Goal: Check status: Check status

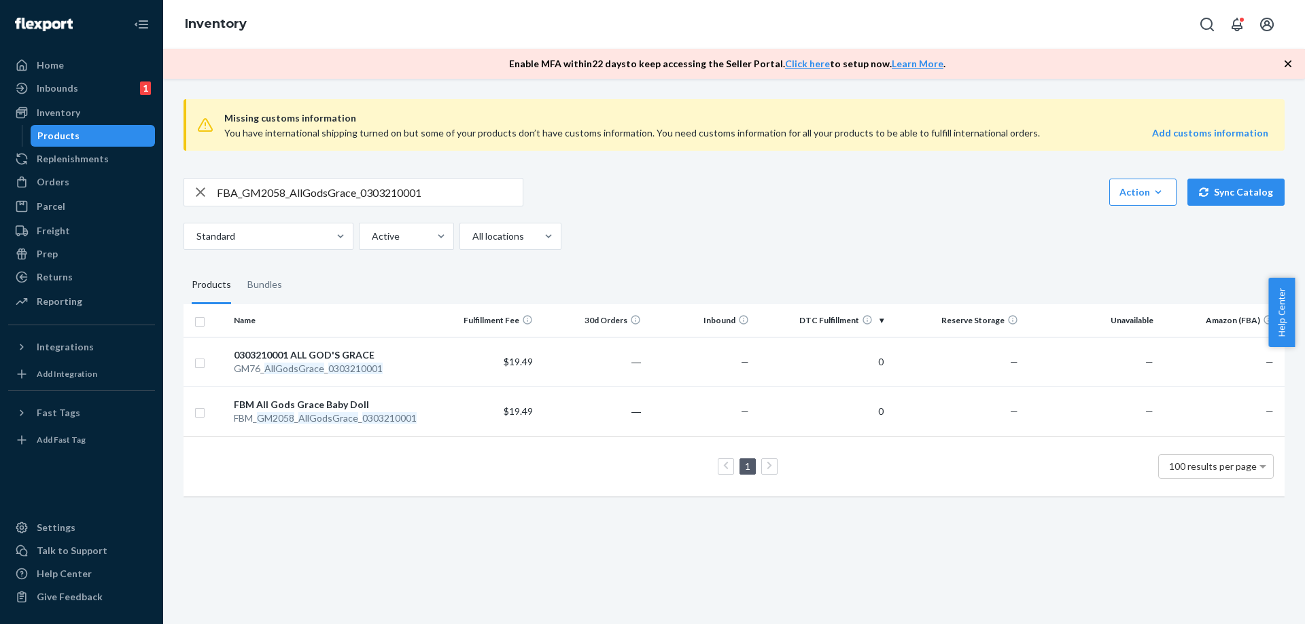
click at [474, 188] on input "FBA_GM2058_AllGodsGrace_0303210001" at bounding box center [370, 192] width 306 height 27
paste input "GM2251_Clowning_Around_Globe_012358101"
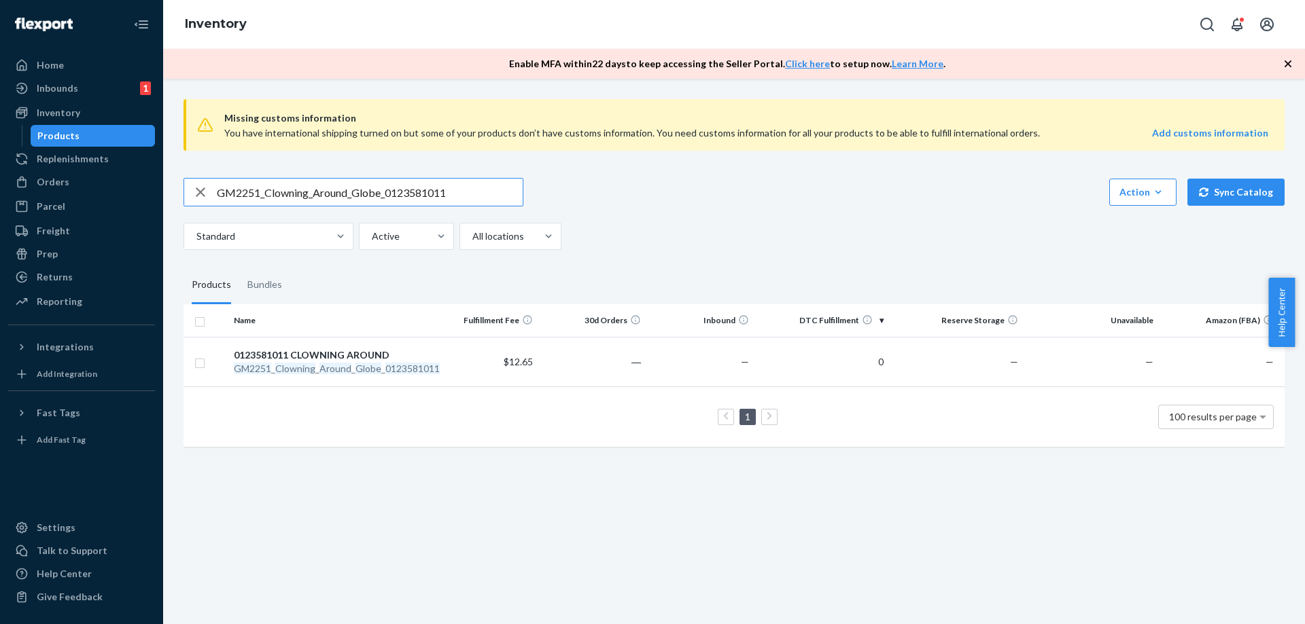
click at [388, 194] on input "GM2251_Clowning_Around_Globe_0123581011" at bounding box center [370, 192] width 306 height 27
paste input "FBM_GM5998_WingedMonkeyToto_030297800"
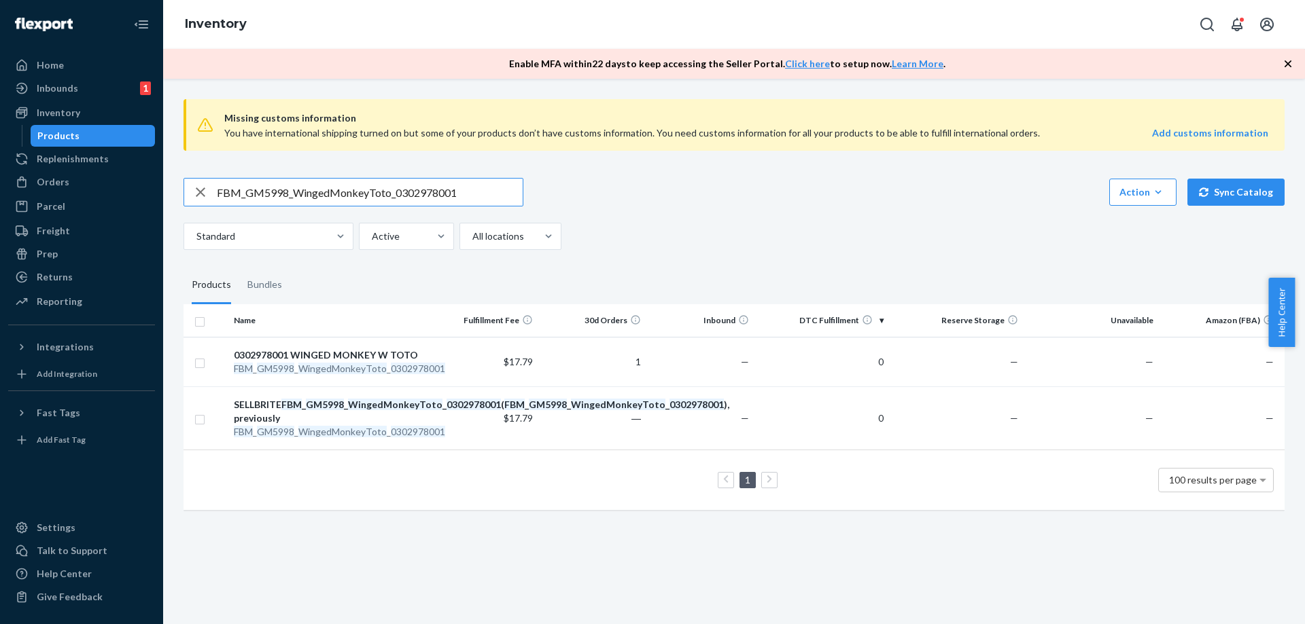
click at [472, 193] on input "FBM_GM5998_WingedMonkeyToto_0302978001" at bounding box center [370, 192] width 306 height 27
click at [467, 194] on input "FBM_GM5998_WingedMonkeyToto_0302978001" at bounding box center [370, 192] width 306 height 27
click at [493, 192] on input "FBM_GM5998_WingedMonkeyToto_0302978001" at bounding box center [370, 192] width 306 height 27
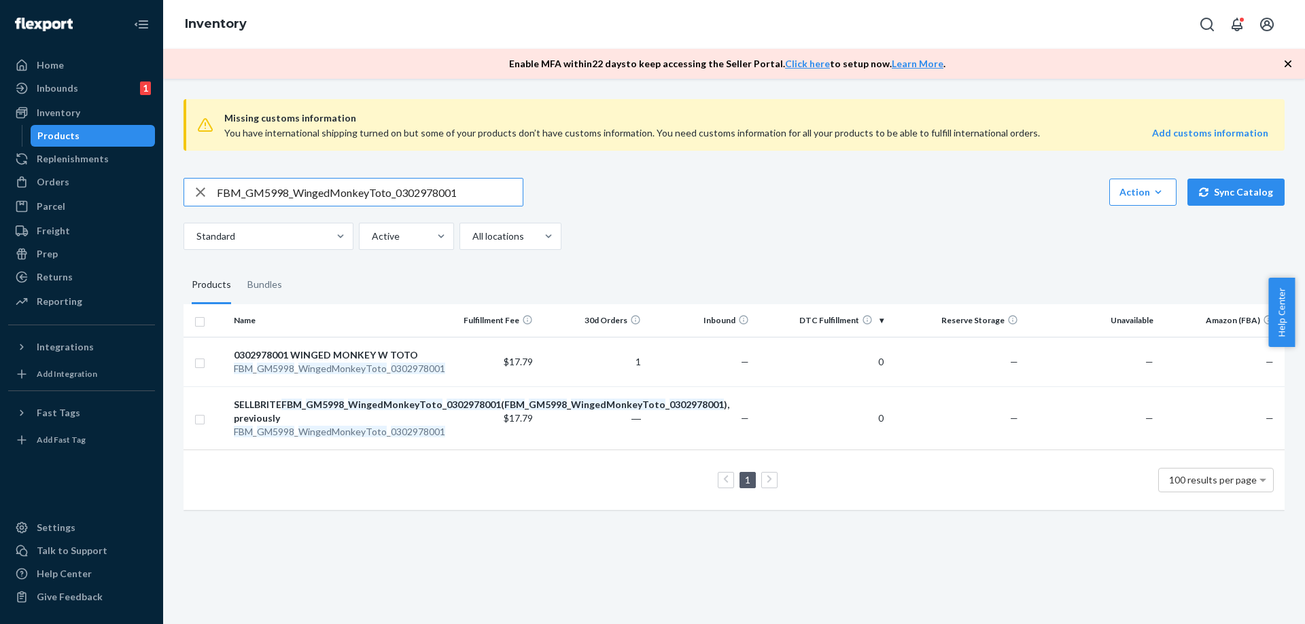
click at [493, 192] on input "FBM_GM5998_WingedMonkeyToto_0302978001" at bounding box center [370, 192] width 306 height 27
paste input "GM10455_Follow_Yellow_Brick_1401873"
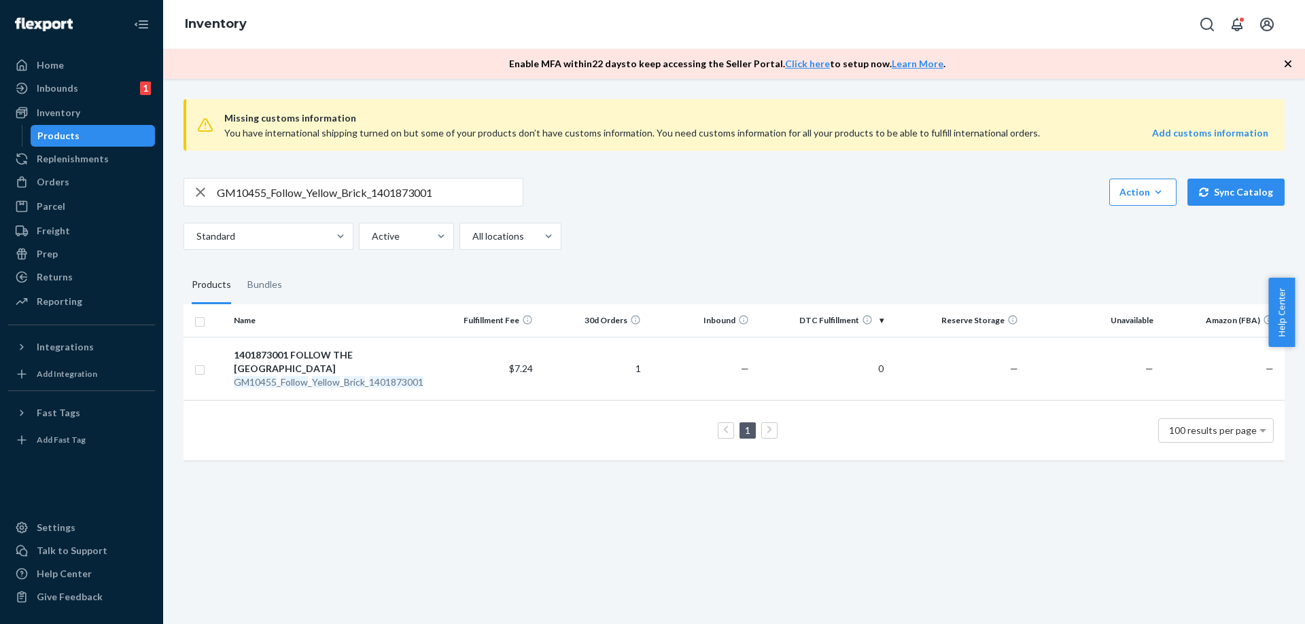
click at [461, 198] on input "GM10455_Follow_Yellow_Brick_1401873001" at bounding box center [370, 192] width 306 height 27
paste input "FBA 0 / Wal 0 /PN WFS 2 [DATE]"
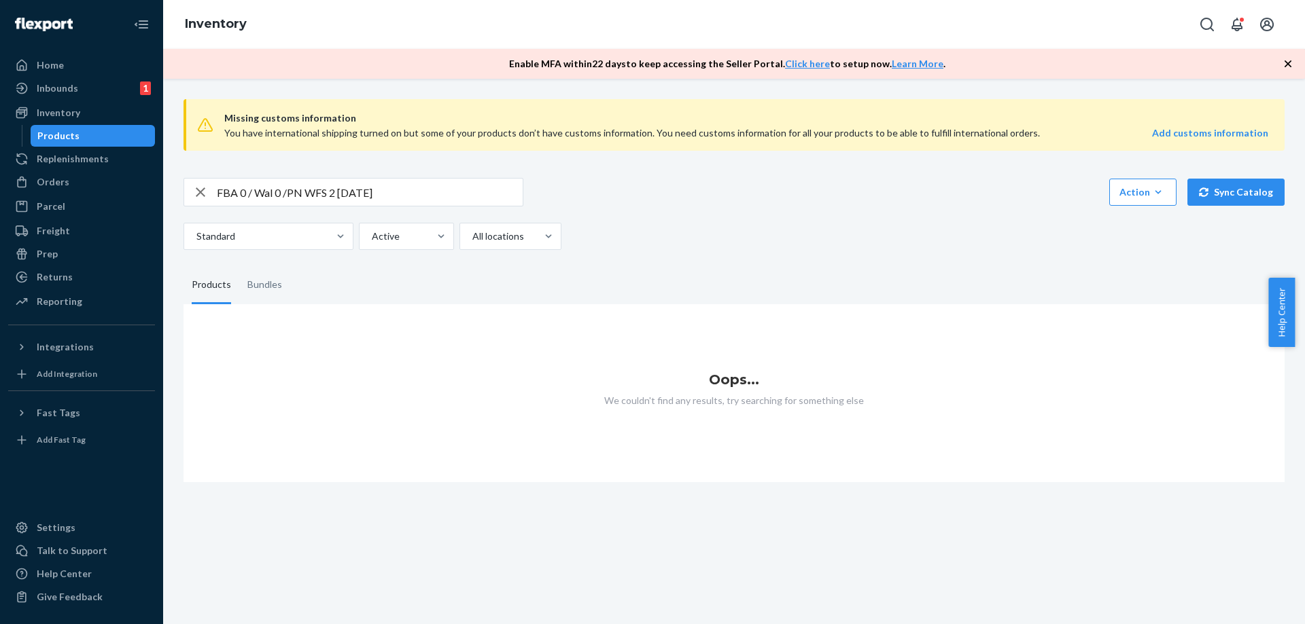
click at [474, 191] on input "FBA 0 / Wal 0 /PN WFS 2 [DATE]" at bounding box center [370, 192] width 306 height 27
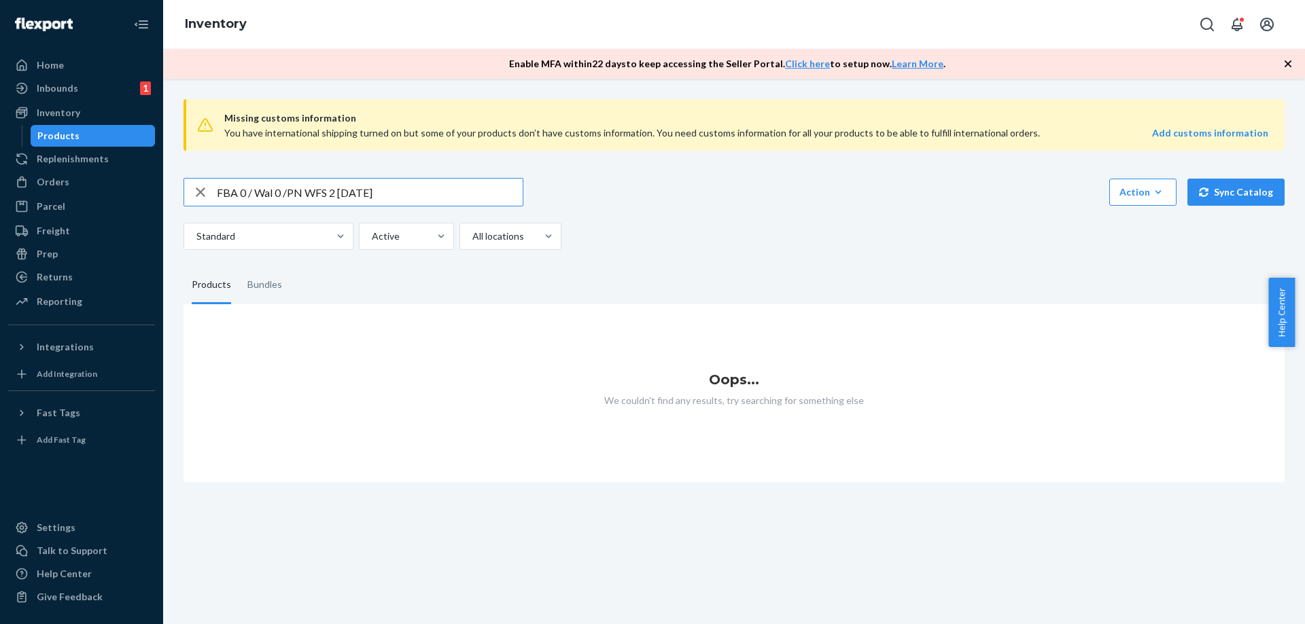
paste input "ZR1390_Kids_Miss_Flirty_Peach_EDT_50ML"
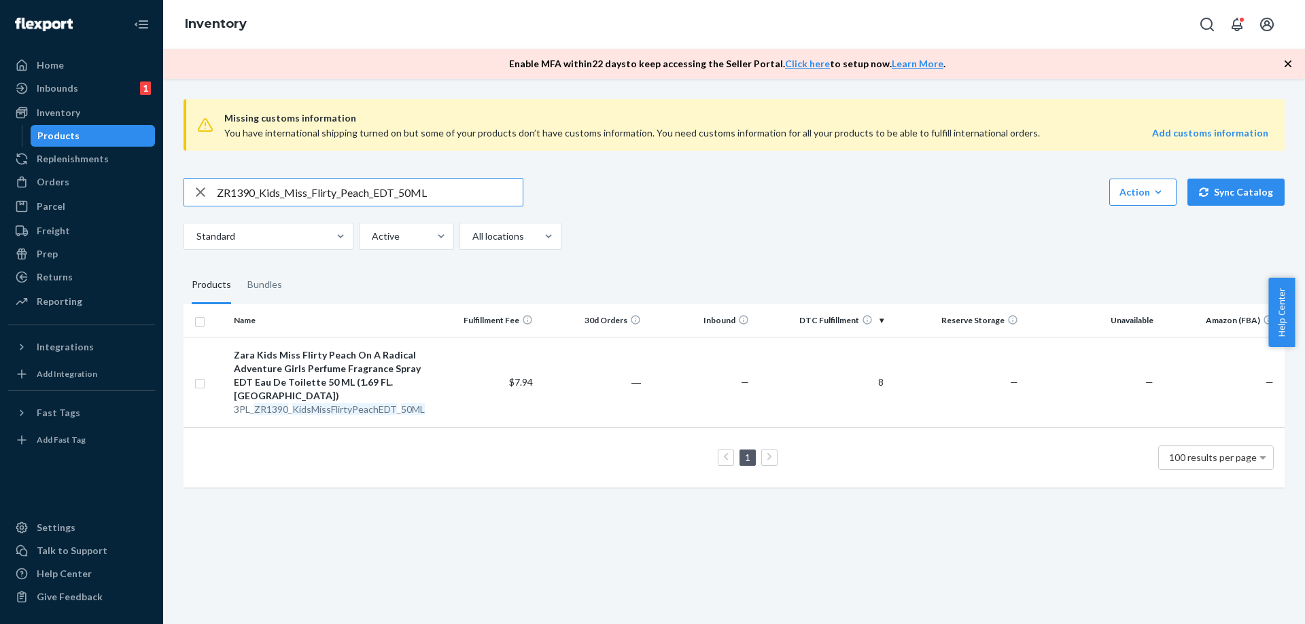
click at [475, 194] on input "ZR1390_Kids_Miss_Flirty_Peach_EDT_50ML" at bounding box center [370, 192] width 306 height 27
paste input "090_Wood_Legacy_EDP_2"
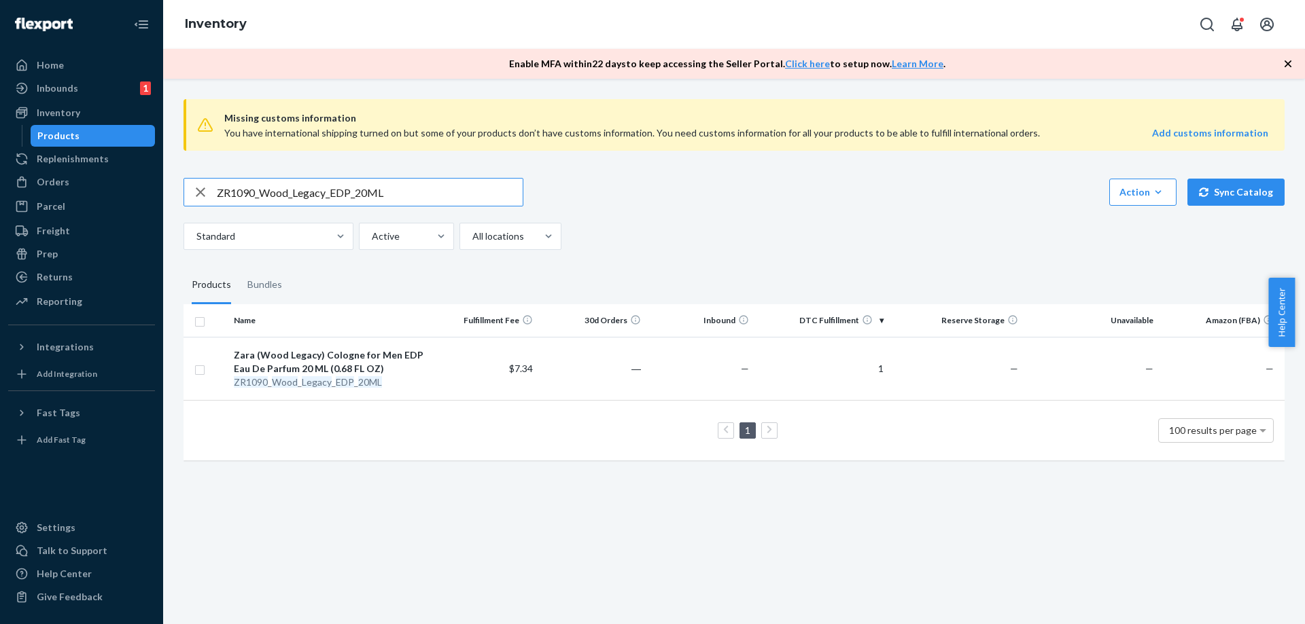
click at [383, 194] on input "ZR1090_Wood_Legacy_EDP_20ML" at bounding box center [370, 192] width 306 height 27
paste input "990_Amber_Fever_EDP_1x_3"
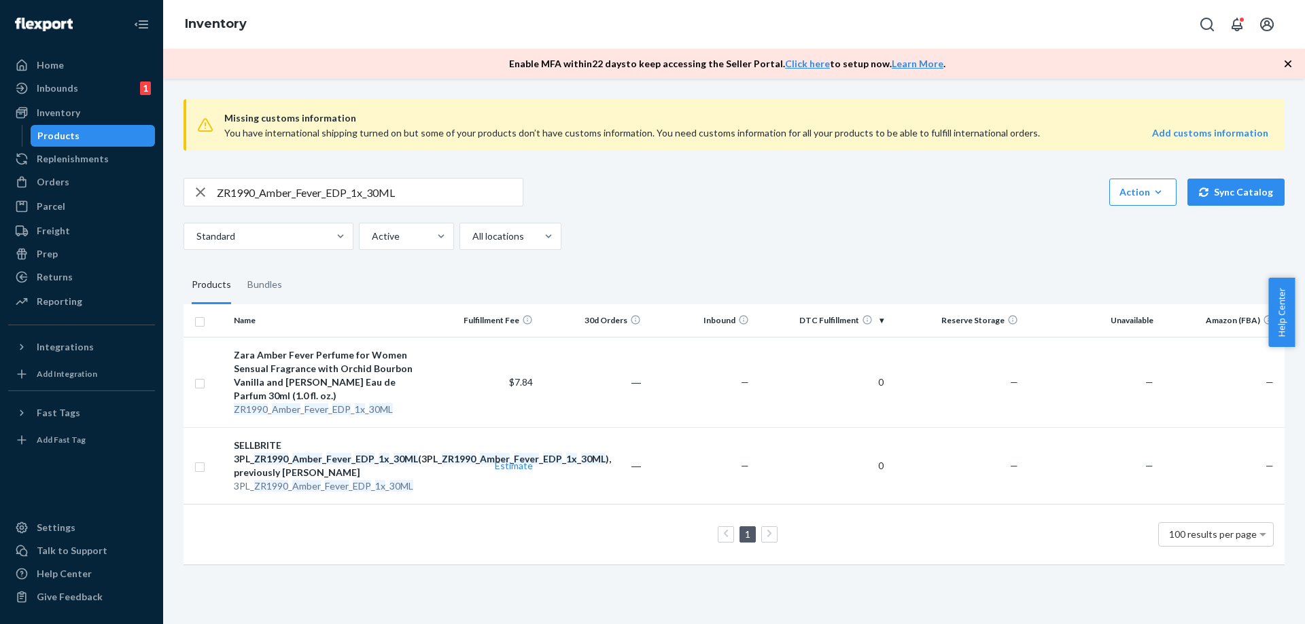
click at [435, 190] on input "ZR1990_Amber_Fever_EDP_1x_30ML" at bounding box center [370, 192] width 306 height 27
paste input "590_Fields_At_Nightfall_EDP_x1"
type input "ZR1590_Fields_At_Nightfall_EDP_x1_30ML"
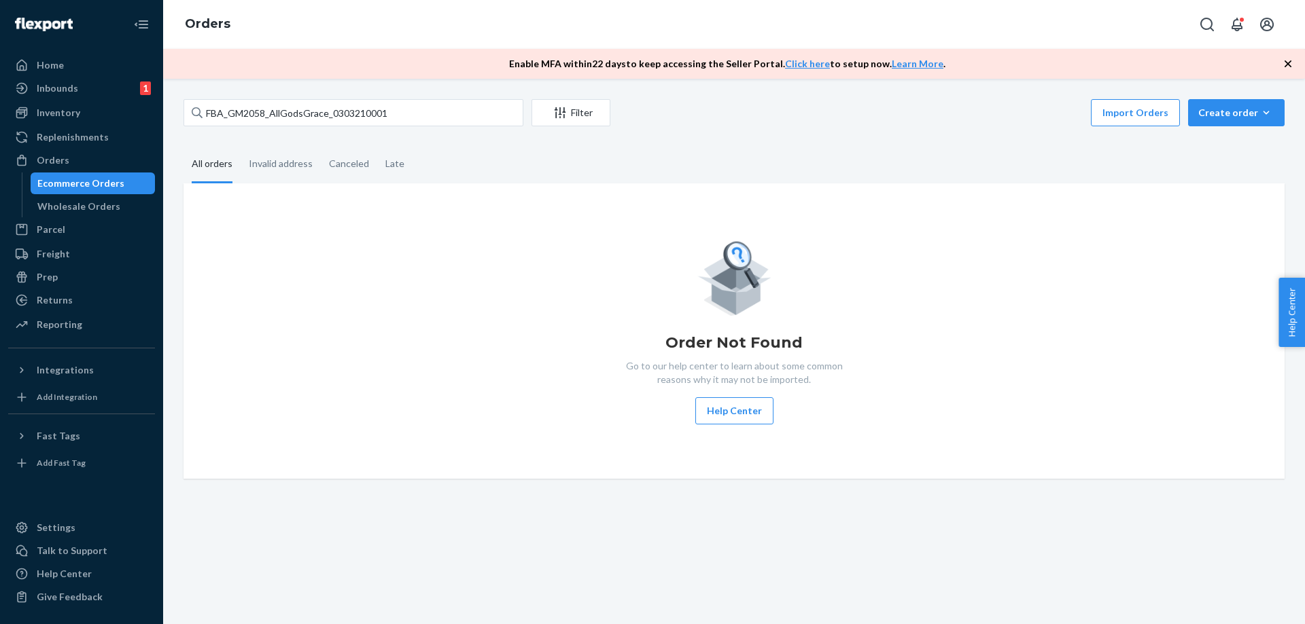
click at [431, 118] on input "FBA_GM2058_AllGodsGrace_0303210001" at bounding box center [353, 112] width 340 height 27
drag, startPoint x: 431, startPoint y: 118, endPoint x: 391, endPoint y: 115, distance: 40.2
click at [391, 115] on input "FBA_GM2058_AllGodsGrace_0303210001" at bounding box center [353, 112] width 340 height 27
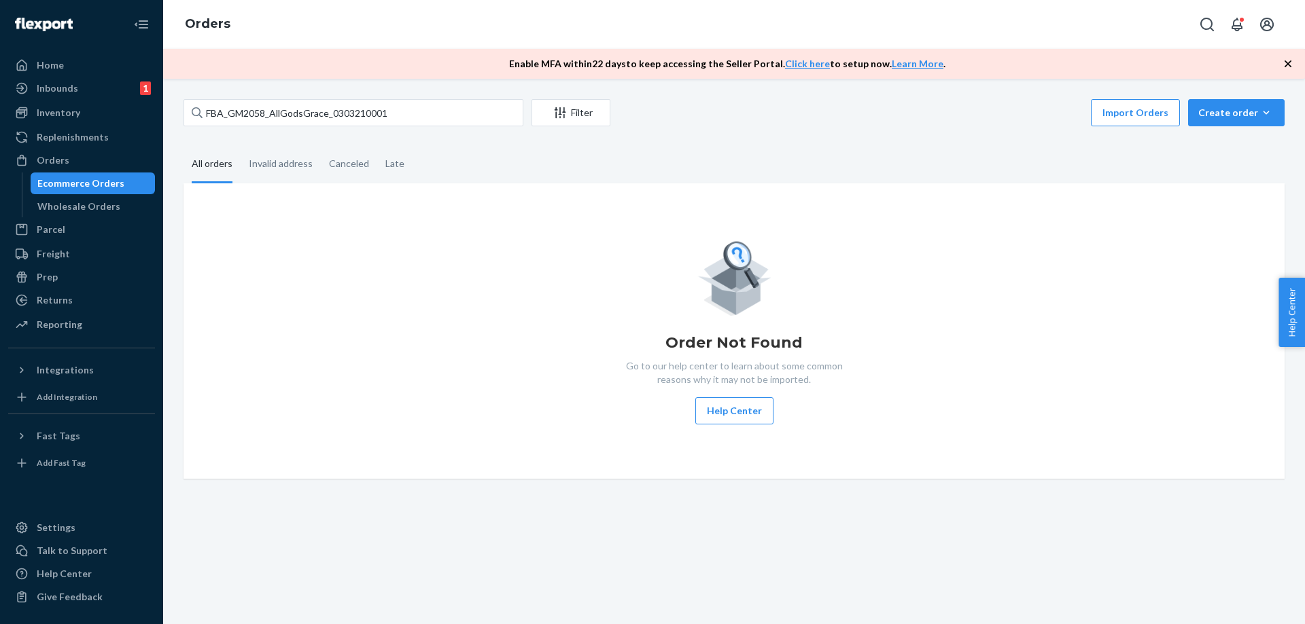
click at [391, 115] on input "FBA_GM2058_AllGodsGrace_0303210001" at bounding box center [353, 112] width 340 height 27
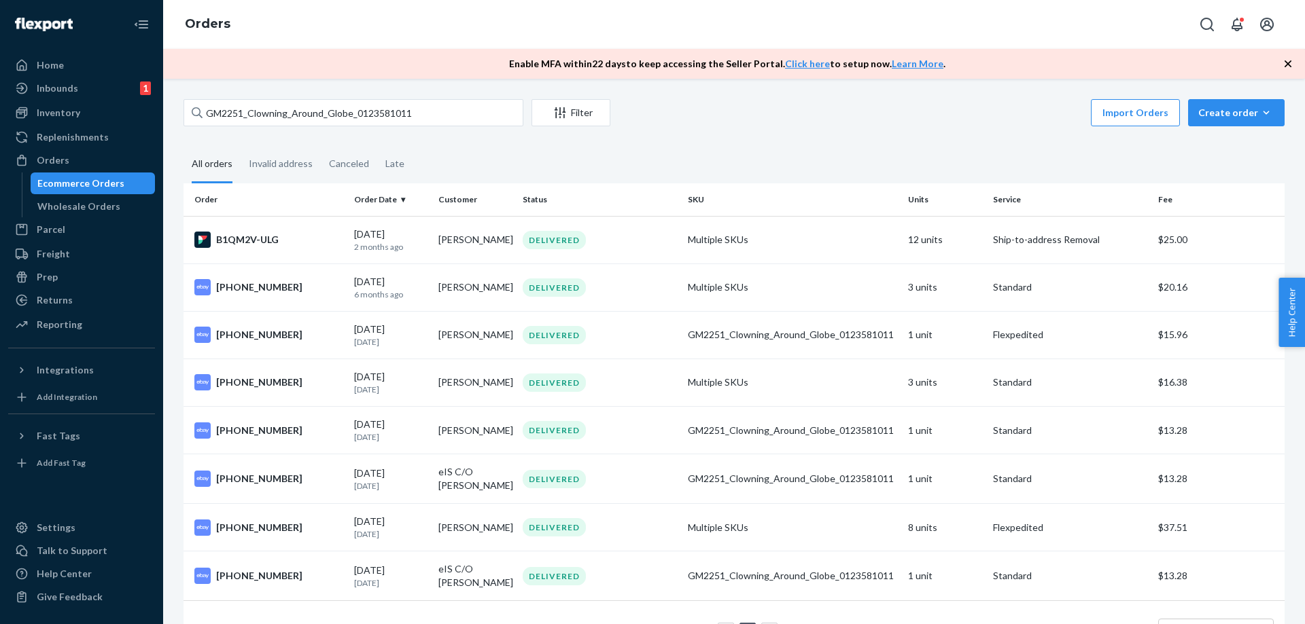
drag, startPoint x: 417, startPoint y: 112, endPoint x: 355, endPoint y: 112, distance: 62.5
click at [355, 112] on input "GM2251_Clowning_Around_Globe_0123581011" at bounding box center [353, 112] width 340 height 27
click at [426, 118] on input "GM2251_Clowning_Around_Globe_0123581011" at bounding box center [353, 112] width 340 height 27
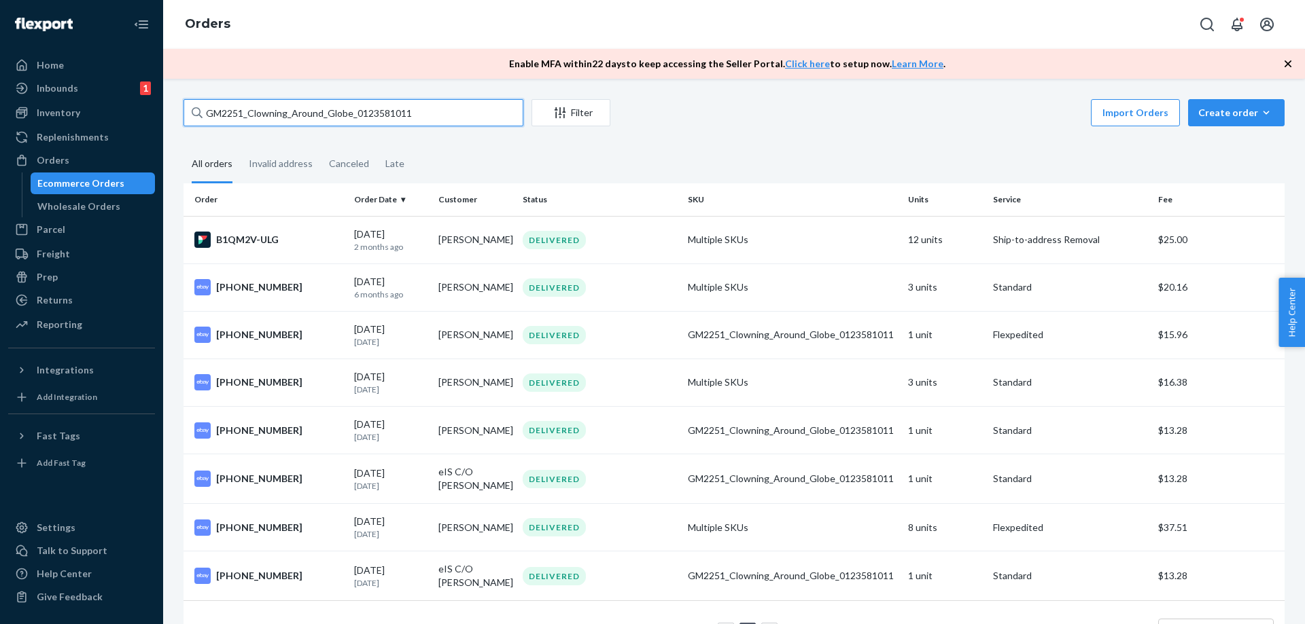
paste input "FBM_GM5998_WingedMonkeyToto_030297800"
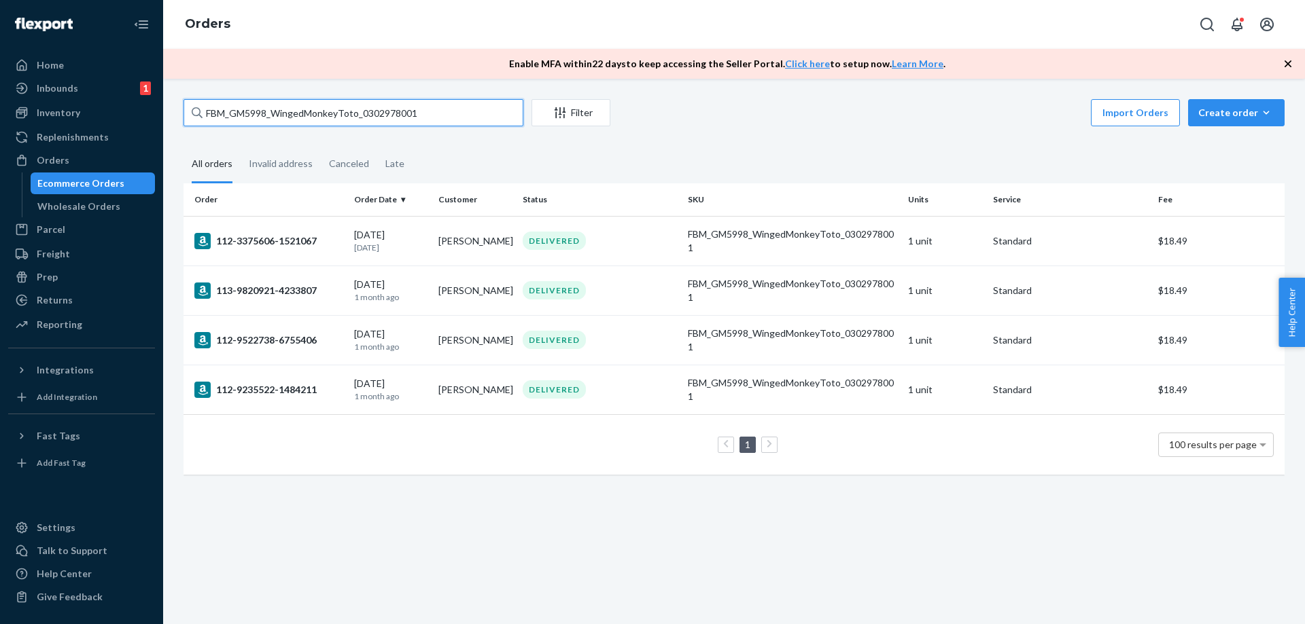
click at [461, 117] on input "FBM_GM5998_WingedMonkeyToto_0302978001" at bounding box center [353, 112] width 340 height 27
click at [462, 114] on input "FBM_GM5998_WingedMonkeyToto_0302978001" at bounding box center [353, 112] width 340 height 27
paste input "GM10455_Follow_Yellow_Brick_1401873"
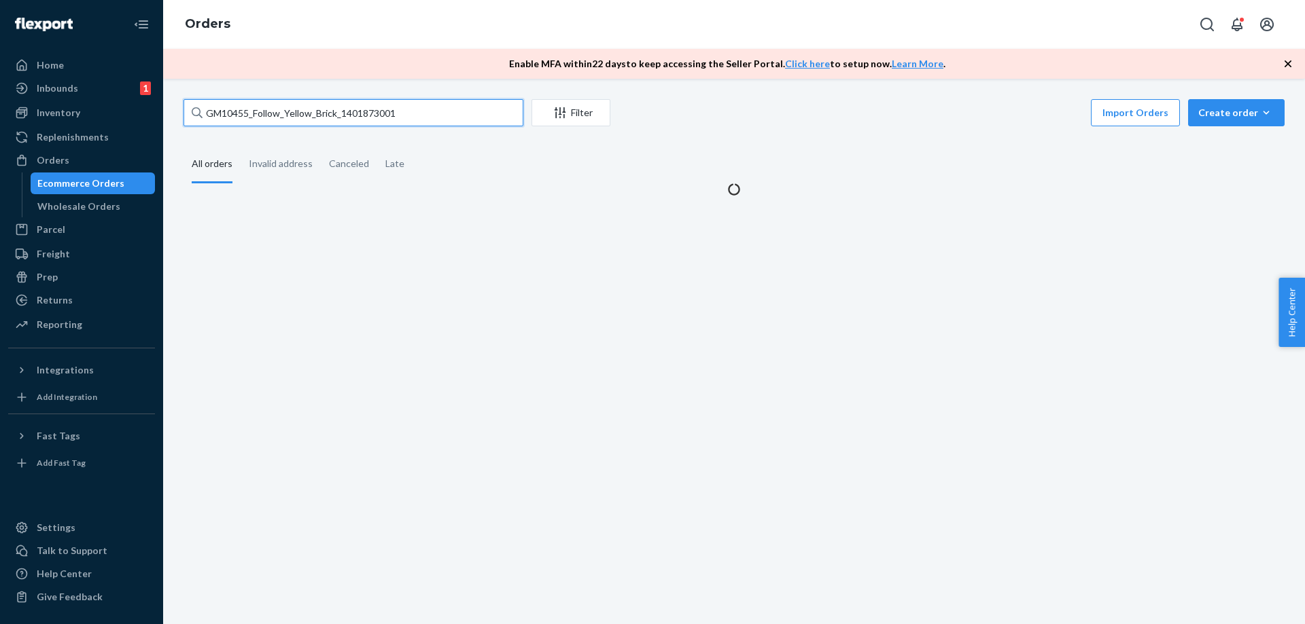
type input "GM10455_Follow_Yellow_Brick_1401873001"
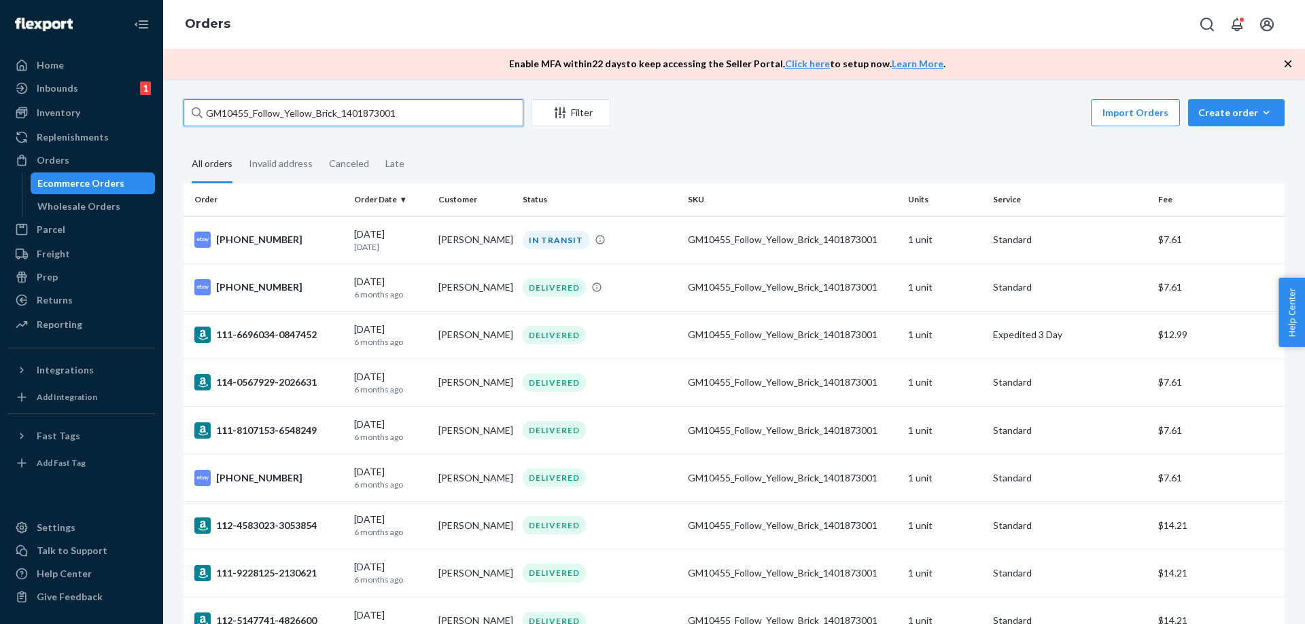
drag, startPoint x: 403, startPoint y: 116, endPoint x: 344, endPoint y: 113, distance: 59.2
click at [344, 113] on input "GM10455_Follow_Yellow_Brick_1401873001" at bounding box center [353, 112] width 340 height 27
